Goal: Task Accomplishment & Management: Use online tool/utility

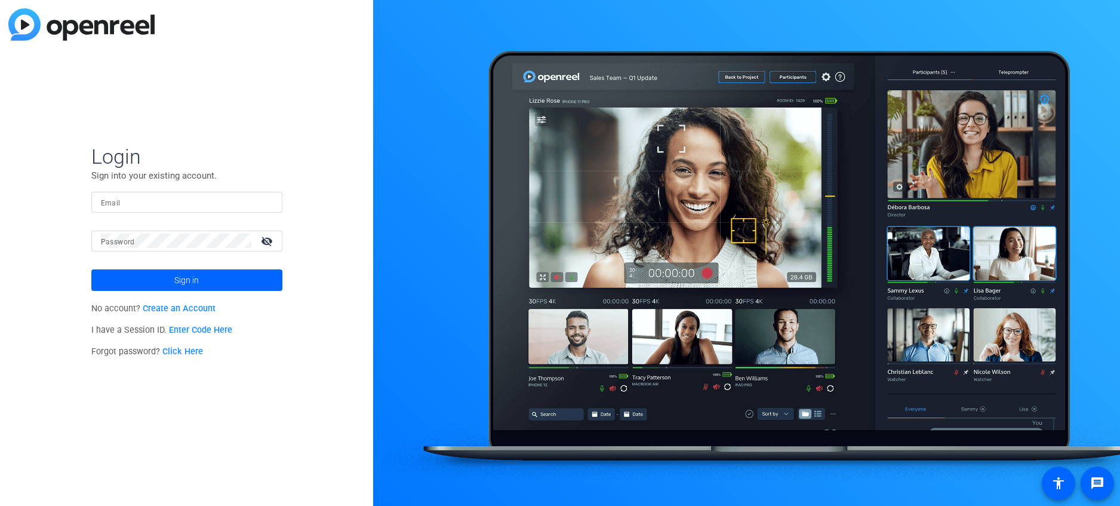
click at [201, 328] on link "Enter Code Here" at bounding box center [200, 330] width 63 height 10
click at [161, 202] on input "Email" at bounding box center [187, 202] width 172 height 14
click at [187, 306] on link "Create an Account" at bounding box center [179, 308] width 73 height 10
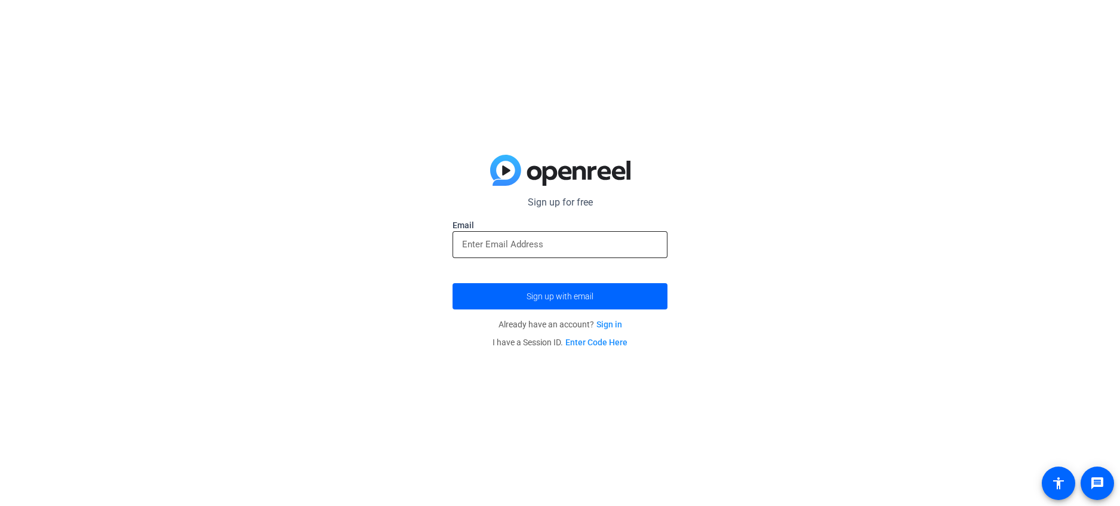
click at [570, 239] on input "email" at bounding box center [560, 244] width 196 height 14
click at [603, 340] on link "Enter Code Here" at bounding box center [597, 342] width 62 height 10
